Goal: Task Accomplishment & Management: Complete application form

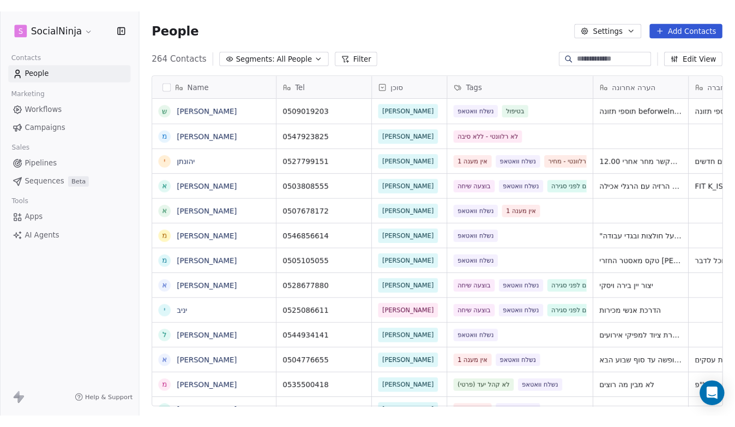
scroll to position [367, 621]
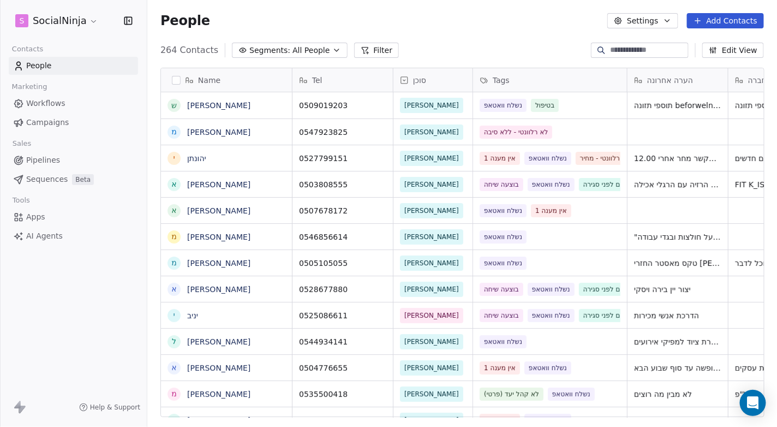
click at [709, 18] on button "Add Contacts" at bounding box center [725, 20] width 77 height 15
click at [716, 47] on span "Create new contact" at bounding box center [731, 43] width 75 height 11
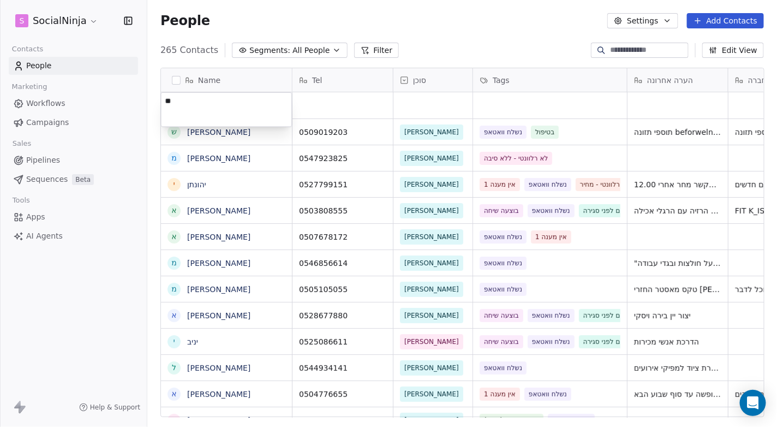
type textarea "***"
click at [387, 100] on html "S SocialNinja Contacts People Marketing Workflows Campaigns Sales Pipelines Seq…" at bounding box center [388, 213] width 777 height 427
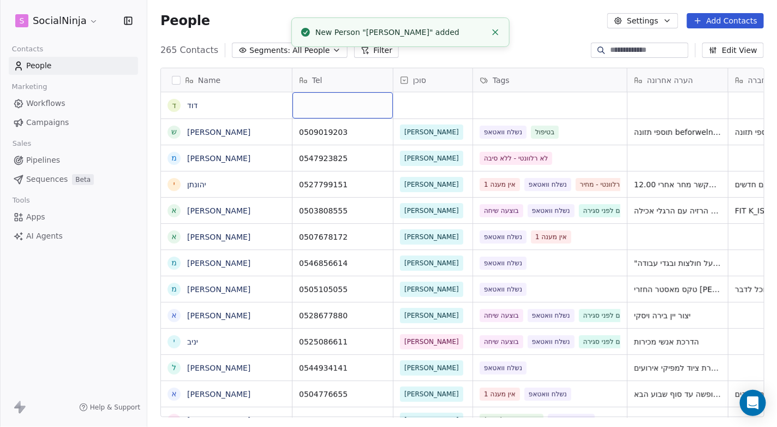
click at [387, 100] on div "grid" at bounding box center [342, 105] width 100 height 26
type textarea "**********"
click at [437, 112] on html "S SocialNinja Contacts People Marketing Workflows Campaigns Sales Pipelines Seq…" at bounding box center [388, 213] width 777 height 427
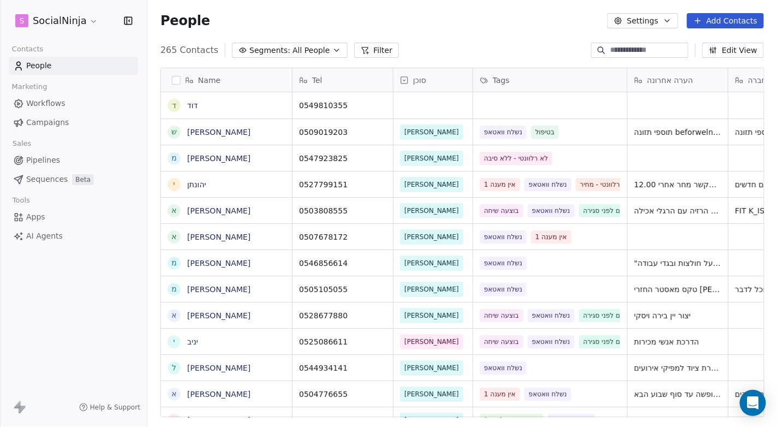
click at [316, 37] on div "People Settings Add Contacts" at bounding box center [461, 20] width 629 height 41
click at [658, 115] on div "grid" at bounding box center [677, 105] width 100 height 26
click at [659, 115] on div "grid" at bounding box center [677, 105] width 100 height 26
type textarea "*********"
click at [530, 44] on html "S SocialNinja Contacts People Marketing Workflows Campaigns Sales Pipelines Seq…" at bounding box center [388, 213] width 777 height 427
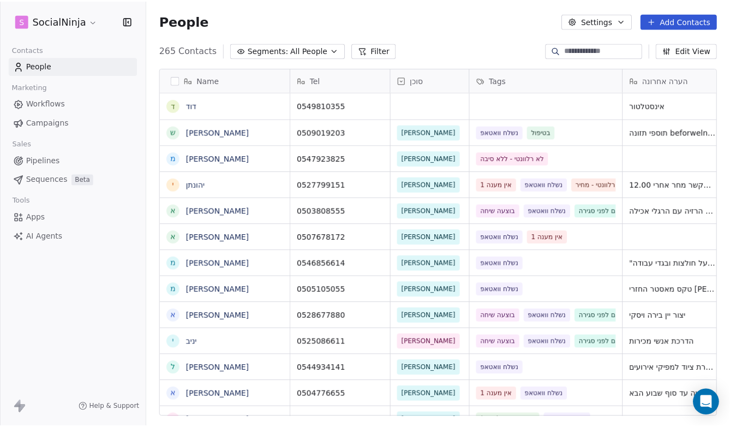
scroll to position [8, 8]
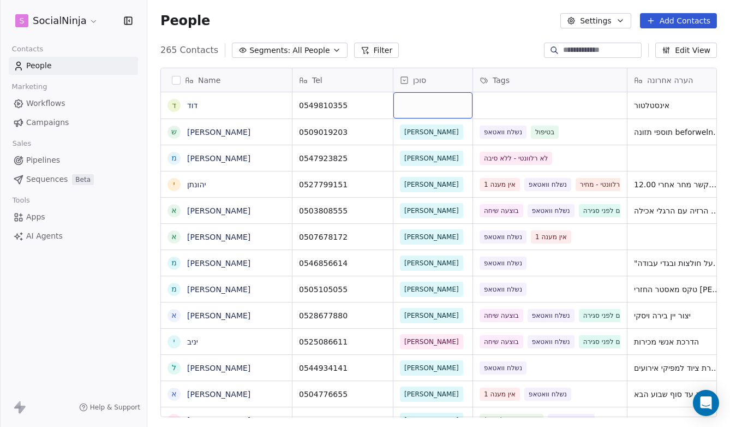
click at [411, 99] on div "grid" at bounding box center [432, 105] width 79 height 26
click at [414, 106] on div "grid" at bounding box center [432, 105] width 79 height 26
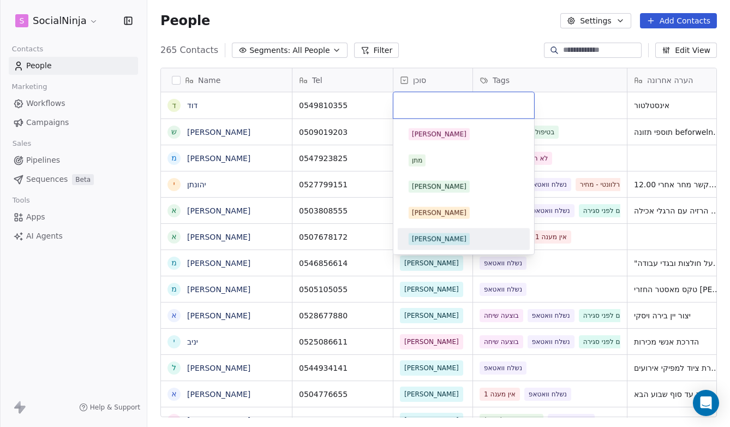
click at [415, 241] on div "[PERSON_NAME]" at bounding box center [439, 239] width 55 height 10
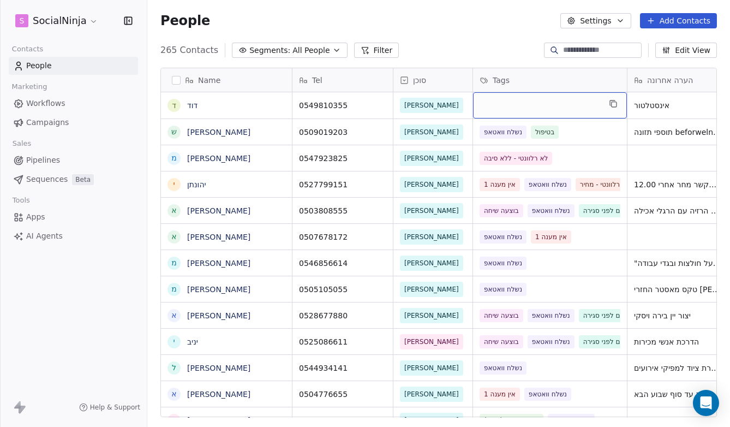
click at [518, 106] on div "grid" at bounding box center [550, 105] width 154 height 26
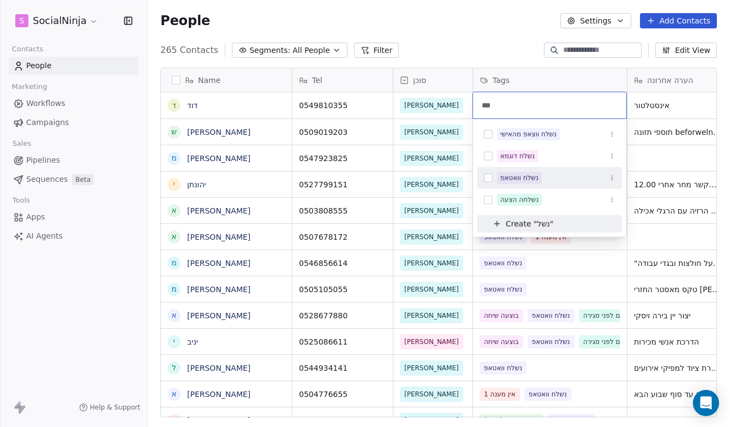
type input "***"
click at [486, 178] on button "Suggestions" at bounding box center [488, 177] width 9 height 9
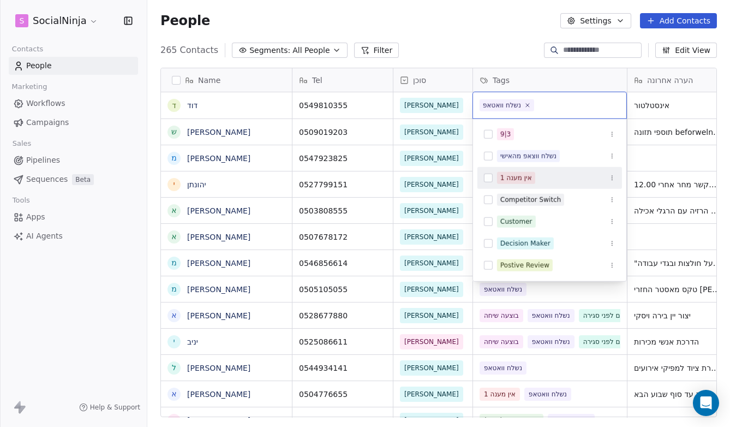
click at [391, 22] on html "S SocialNinja Contacts People Marketing Workflows Campaigns Sales Pipelines Seq…" at bounding box center [365, 213] width 730 height 427
